Goal: Task Accomplishment & Management: Manage account settings

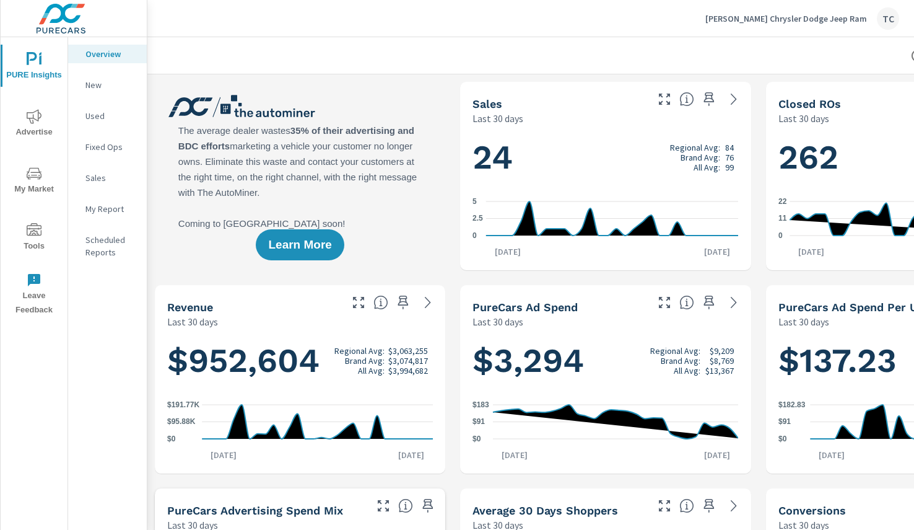
click at [36, 115] on icon "nav menu" at bounding box center [34, 116] width 15 height 15
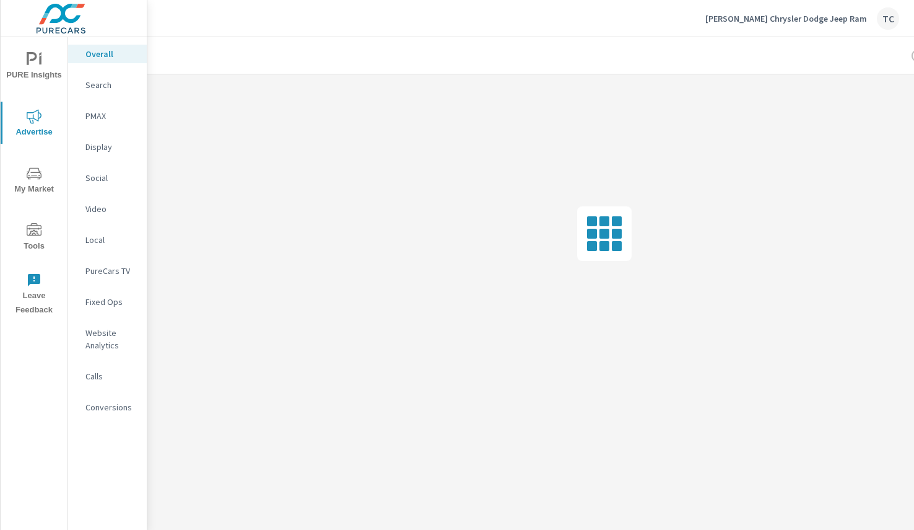
click at [108, 88] on p "Search" at bounding box center [110, 85] width 51 height 12
click at [825, 19] on p "Pettus Chrysler Dodge Jeep Ram" at bounding box center [786, 18] width 162 height 11
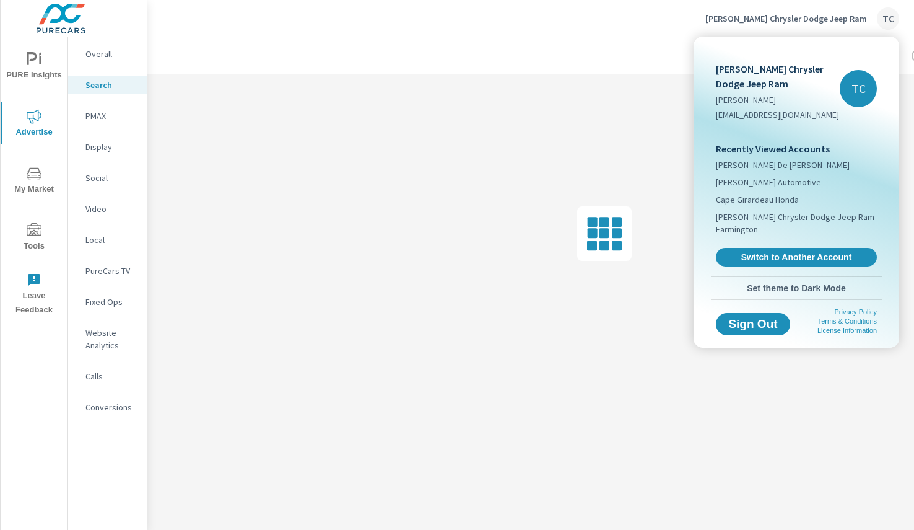
click at [770, 290] on span "Set theme to Dark Mode" at bounding box center [796, 287] width 161 height 11
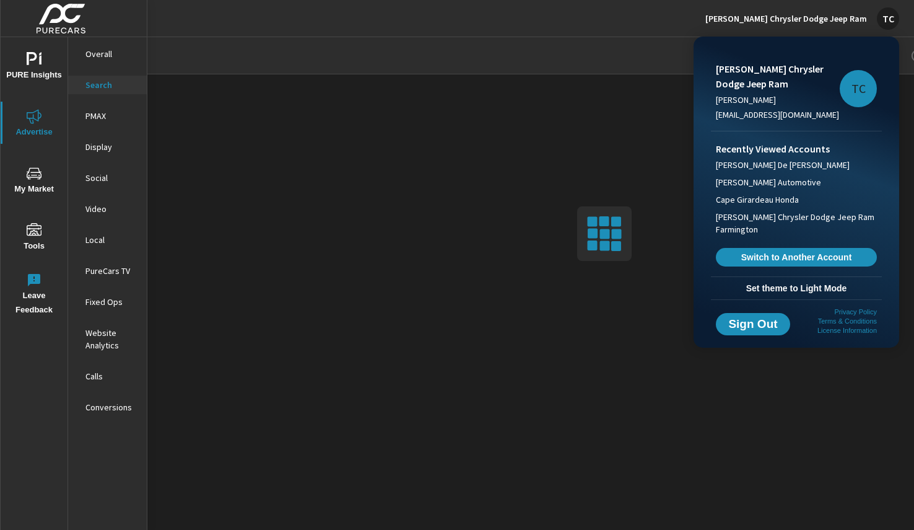
click at [486, 37] on div at bounding box center [457, 265] width 914 height 530
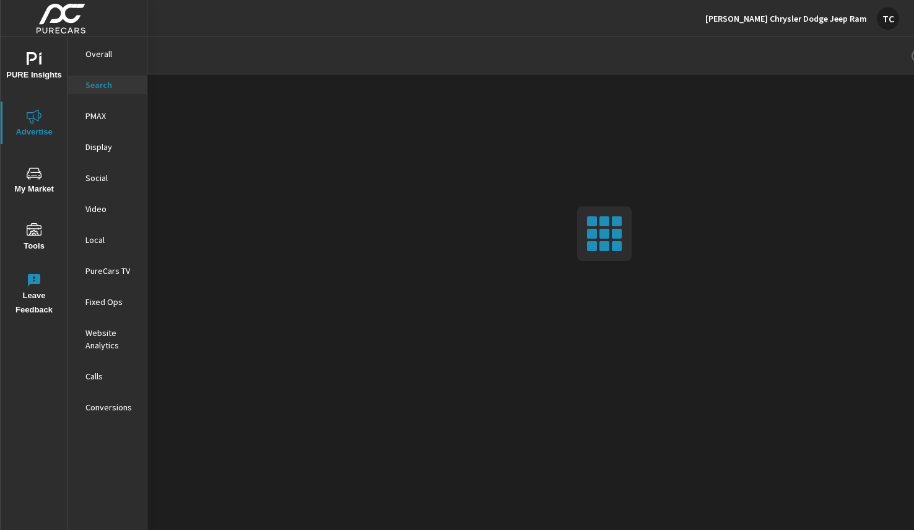
click at [881, 21] on div "TC" at bounding box center [888, 18] width 22 height 22
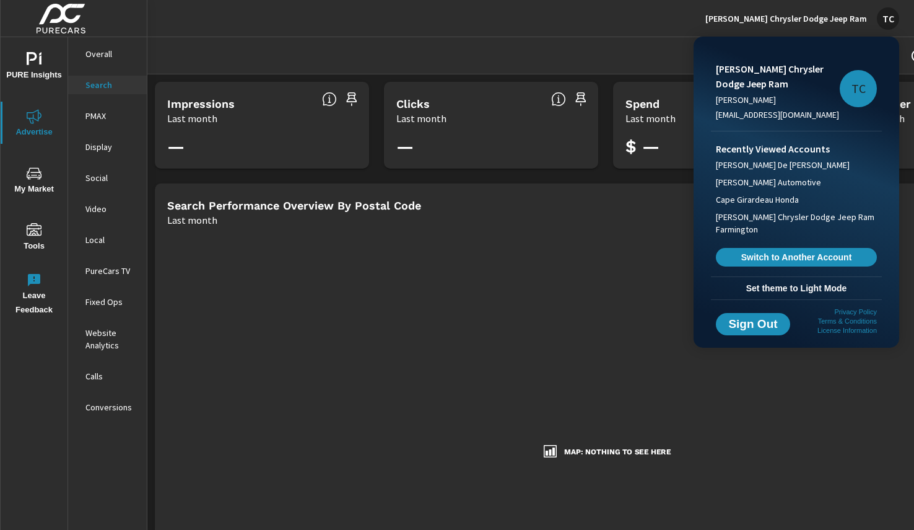
click at [517, 41] on div at bounding box center [457, 265] width 914 height 530
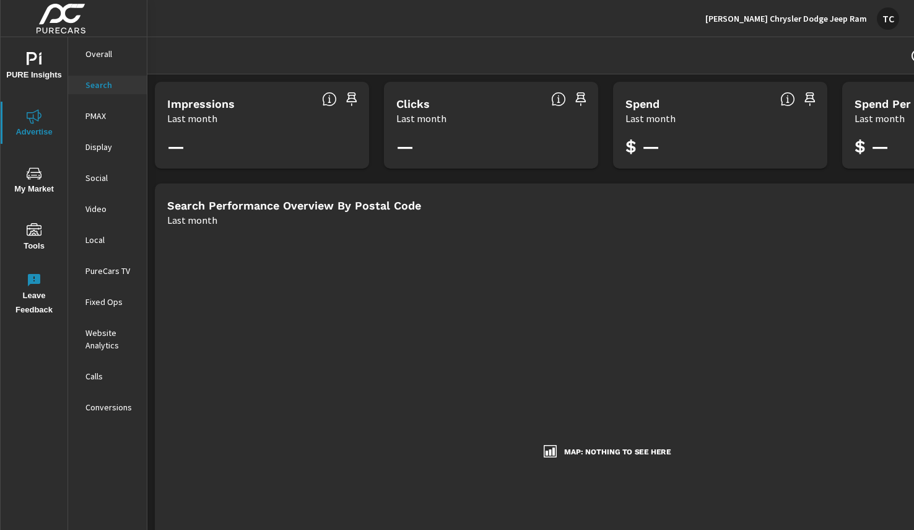
click at [817, 26] on div "Pettus Chrysler Dodge Jeep Ram TC" at bounding box center [802, 18] width 194 height 22
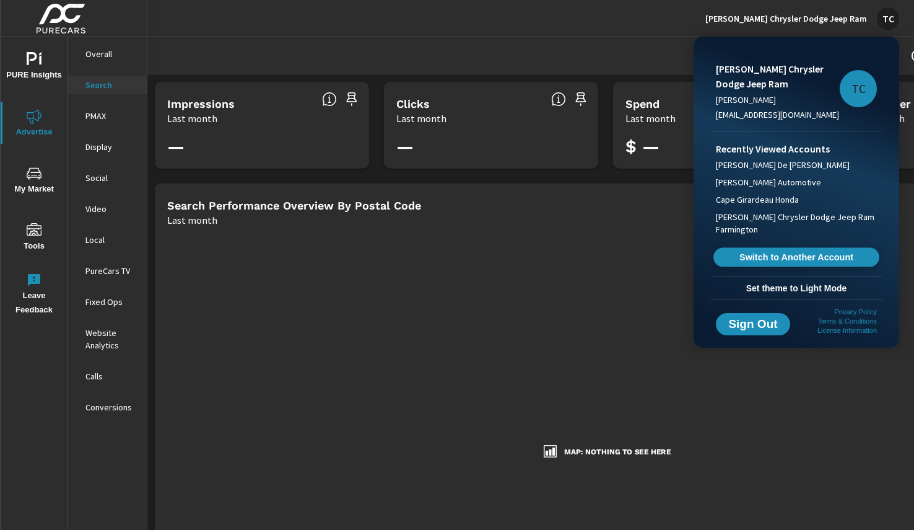
click at [778, 256] on span "Switch to Another Account" at bounding box center [796, 257] width 152 height 12
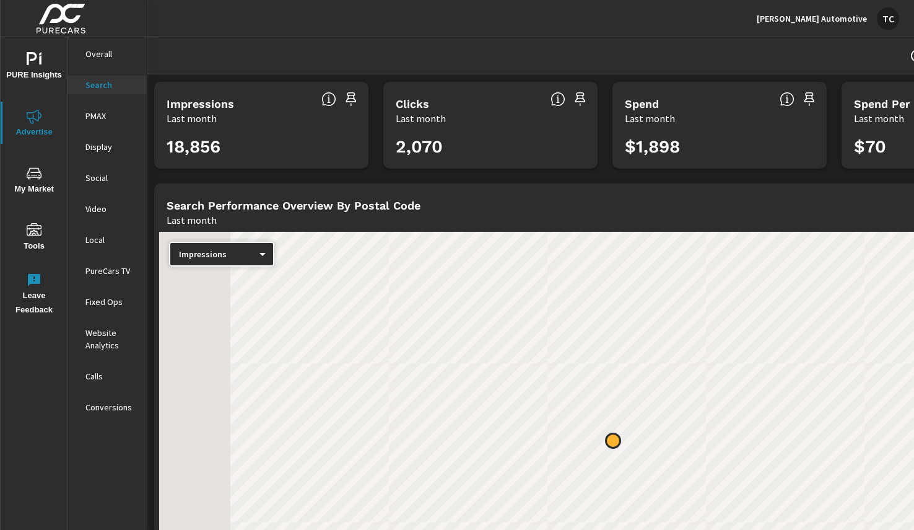
scroll to position [0, 1]
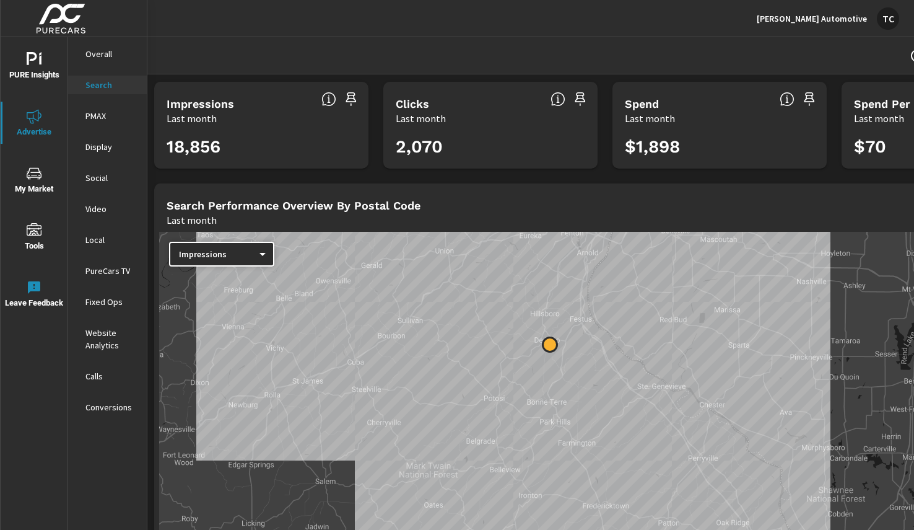
drag, startPoint x: 351, startPoint y: 423, endPoint x: 342, endPoint y: 368, distance: 55.2
click at [342, 368] on div at bounding box center [605, 432] width 892 height 401
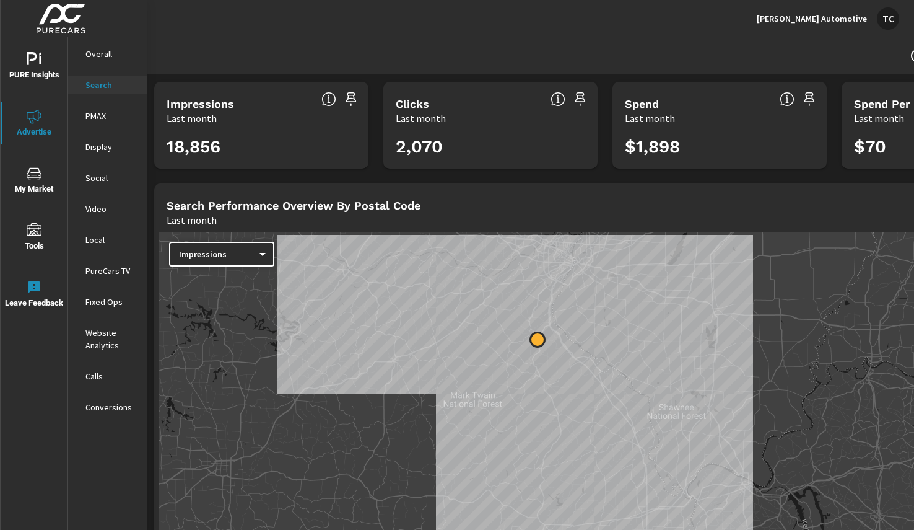
drag, startPoint x: 435, startPoint y: 438, endPoint x: 366, endPoint y: 424, distance: 70.2
click at [366, 424] on div at bounding box center [605, 432] width 892 height 401
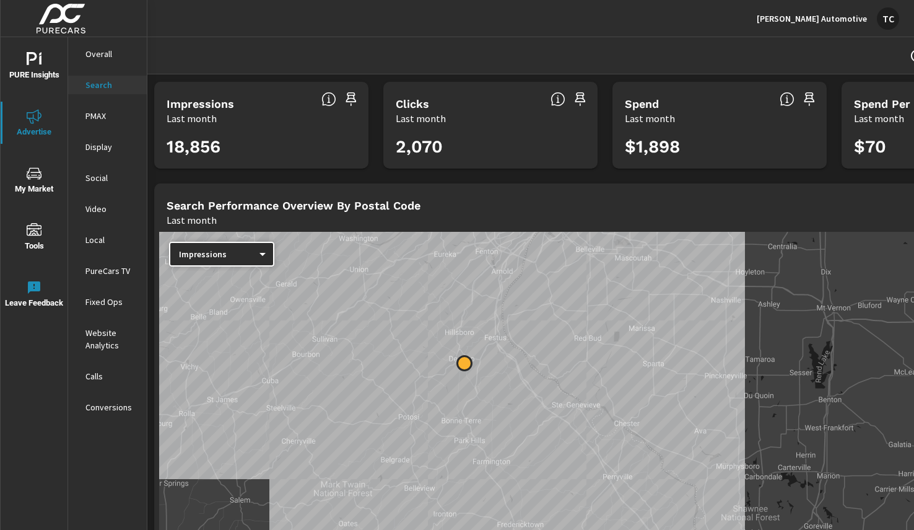
drag, startPoint x: 611, startPoint y: 269, endPoint x: 634, endPoint y: 303, distance: 41.2
click at [634, 303] on div at bounding box center [605, 432] width 892 height 401
